Goal: Task Accomplishment & Management: Manage account settings

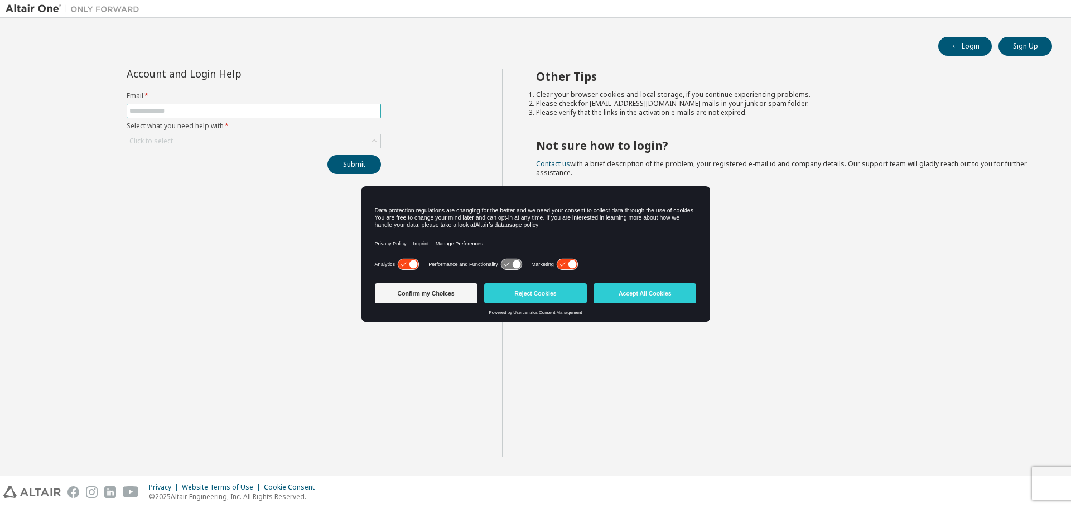
click at [277, 114] on input "text" at bounding box center [253, 110] width 249 height 9
type input "**********"
click at [514, 263] on icon at bounding box center [516, 264] width 8 height 8
click at [568, 268] on icon at bounding box center [566, 264] width 21 height 11
click at [413, 263] on icon at bounding box center [413, 264] width 8 height 8
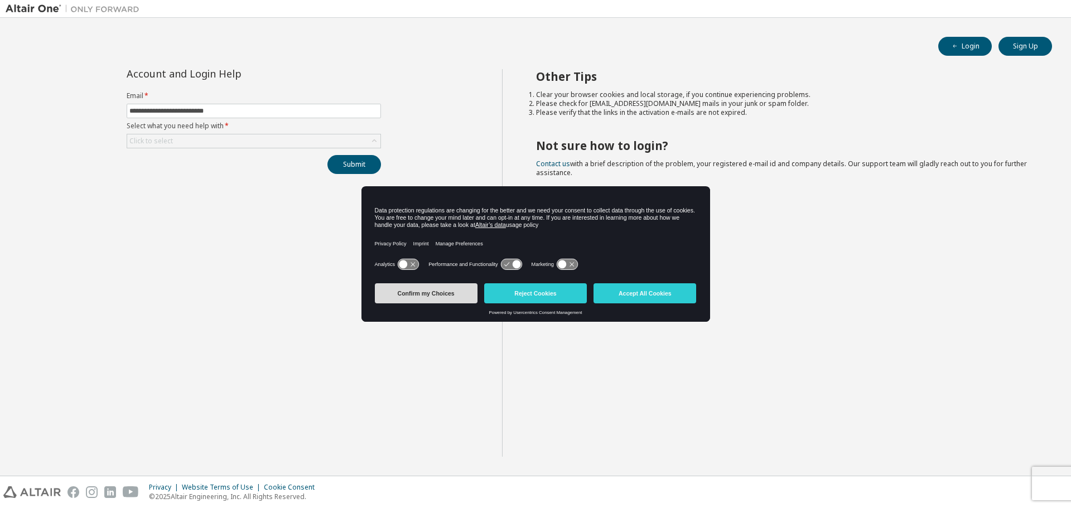
click at [453, 302] on button "Confirm my Choices" at bounding box center [426, 293] width 103 height 20
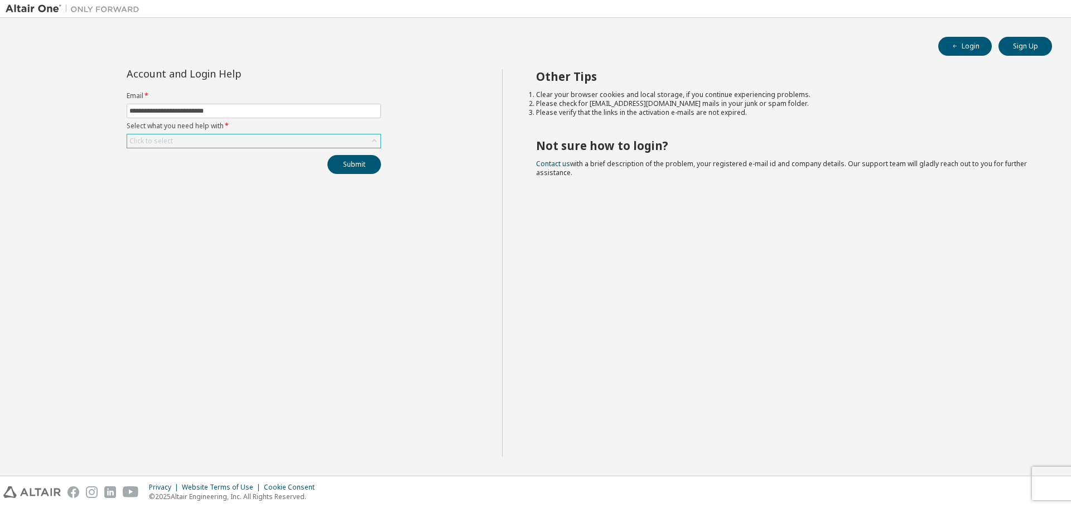
click at [277, 142] on div "Click to select" at bounding box center [253, 140] width 253 height 13
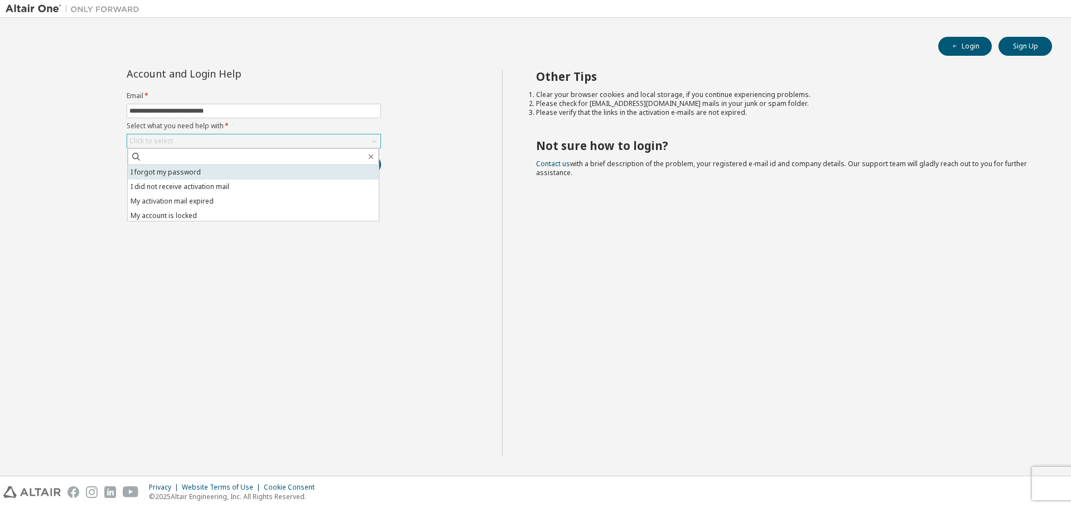
click at [272, 171] on li "I forgot my password" at bounding box center [253, 172] width 251 height 14
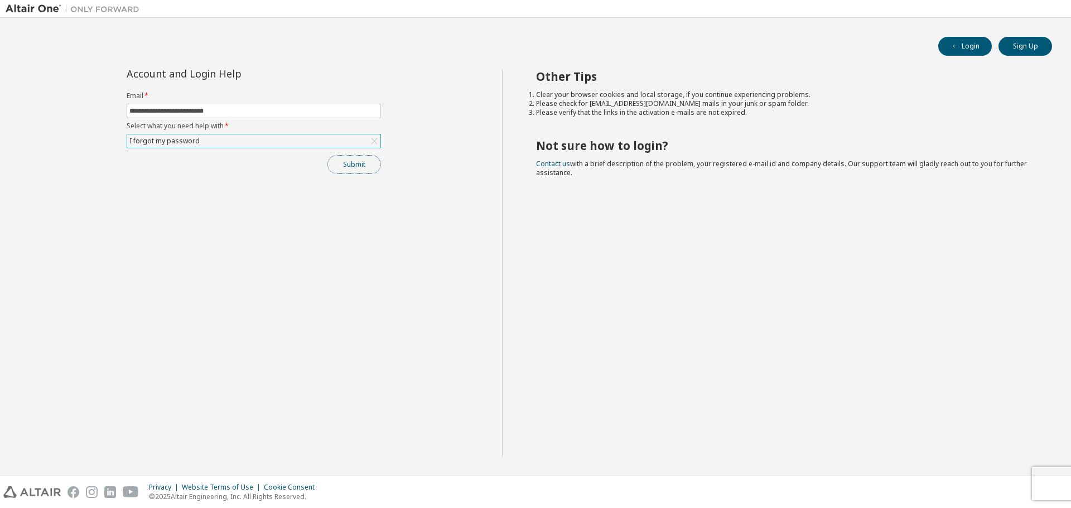
click at [360, 171] on button "Submit" at bounding box center [354, 164] width 54 height 19
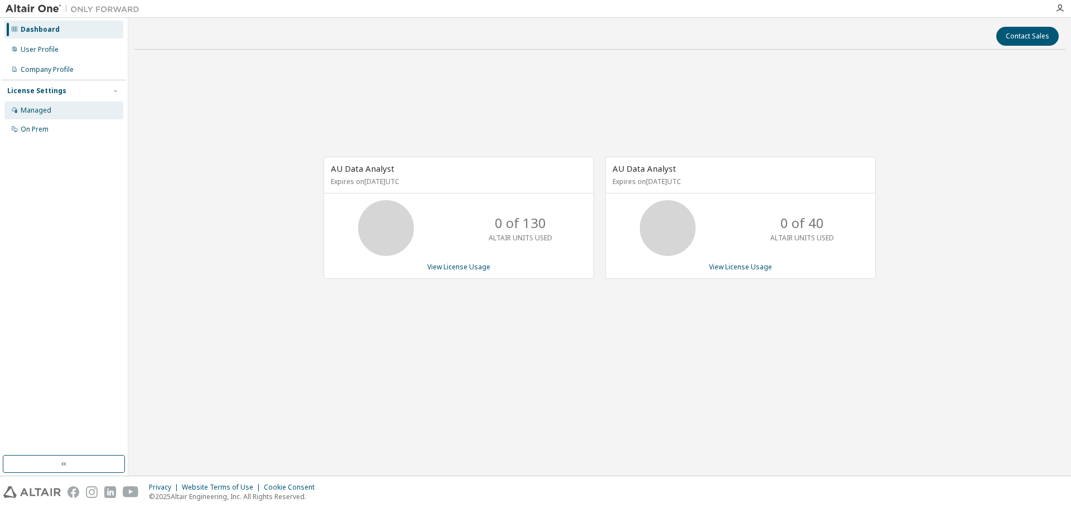
click at [53, 114] on div "Managed" at bounding box center [63, 110] width 119 height 18
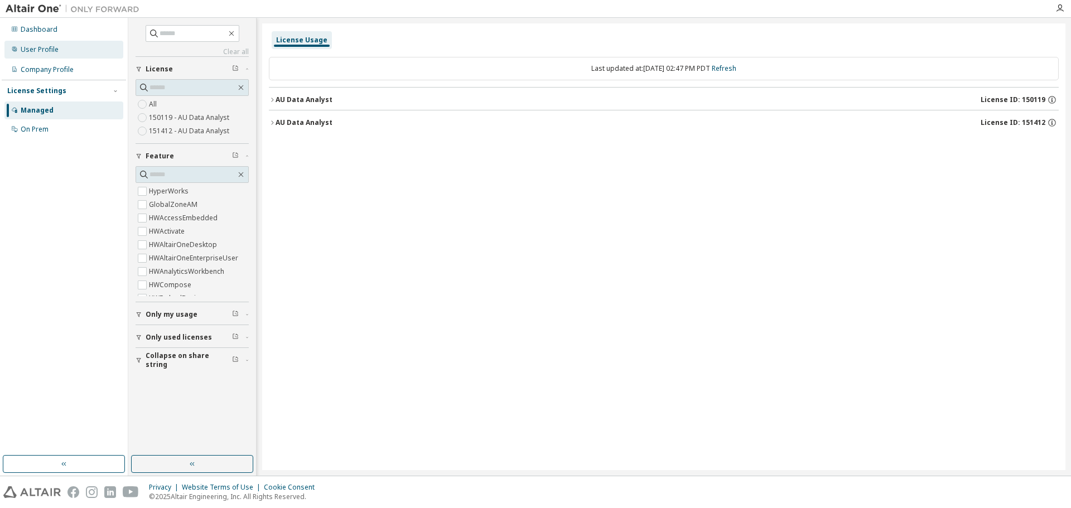
click at [51, 50] on div "User Profile" at bounding box center [40, 49] width 38 height 9
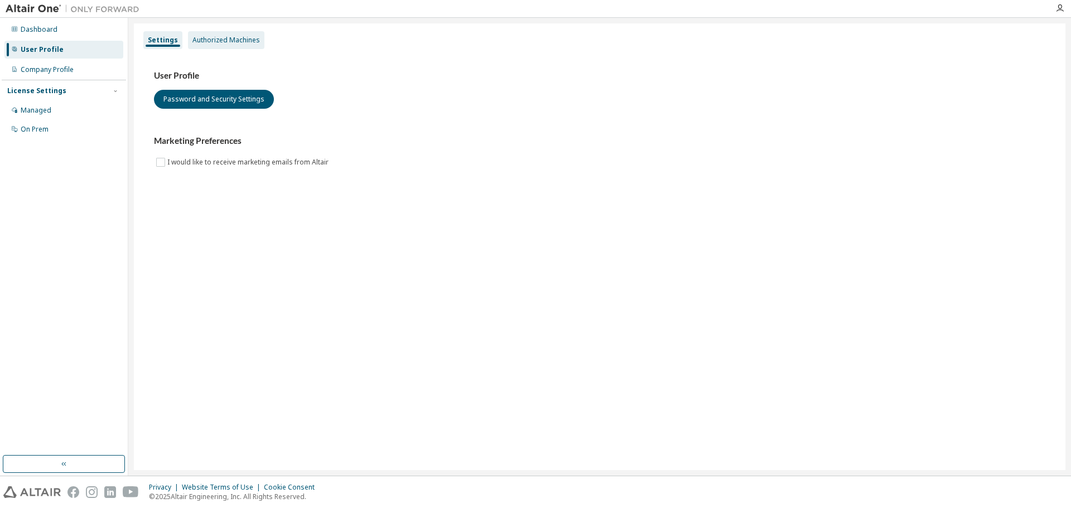
click at [224, 37] on div "Authorized Machines" at bounding box center [225, 40] width 67 height 9
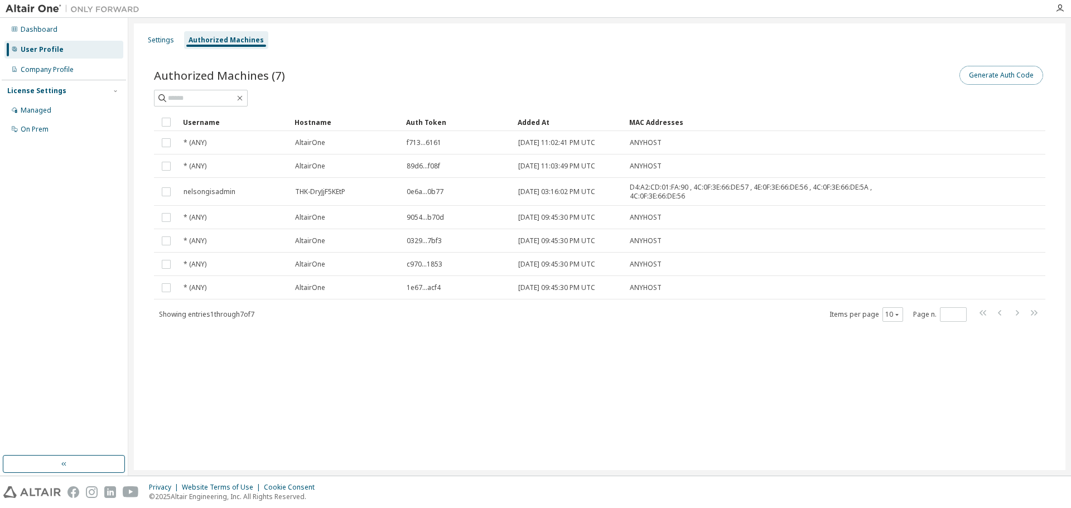
click at [1008, 80] on button "Generate Auth Code" at bounding box center [1001, 75] width 84 height 19
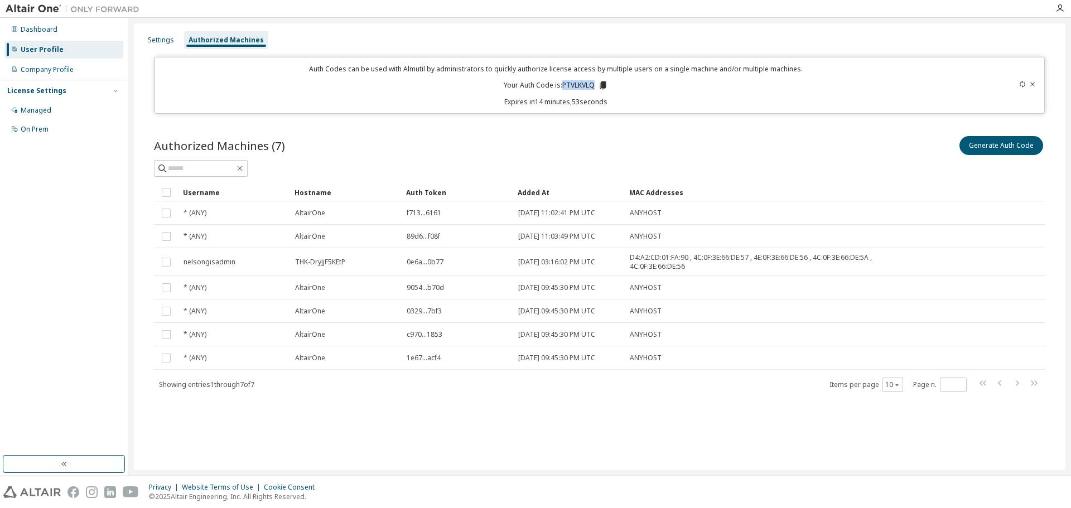
drag, startPoint x: 594, startPoint y: 85, endPoint x: 563, endPoint y: 86, distance: 30.7
click at [563, 86] on p "Your Auth Code is: PTVLKVLQ" at bounding box center [555, 85] width 104 height 10
copy p "PTVLKVLQ"
click at [1008, 148] on button "Generate Auth Code" at bounding box center [1001, 145] width 84 height 19
click at [1006, 151] on button "Generate Auth Code" at bounding box center [1001, 145] width 84 height 19
